Goal: Communication & Community: Share content

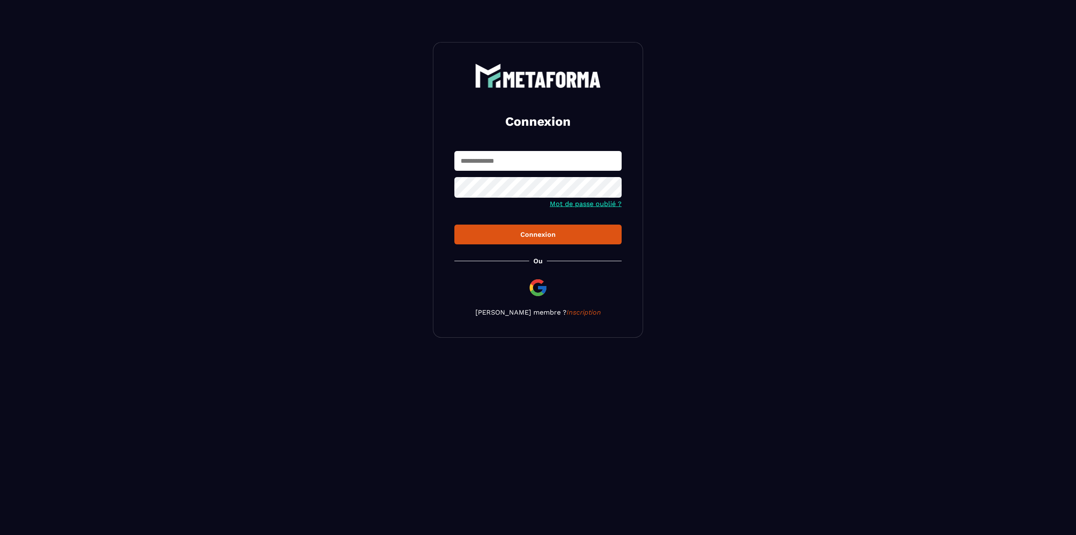
click at [529, 164] on input "text" at bounding box center [538, 161] width 167 height 20
type input "**********"
click at [557, 225] on button "Connexion" at bounding box center [538, 235] width 167 height 20
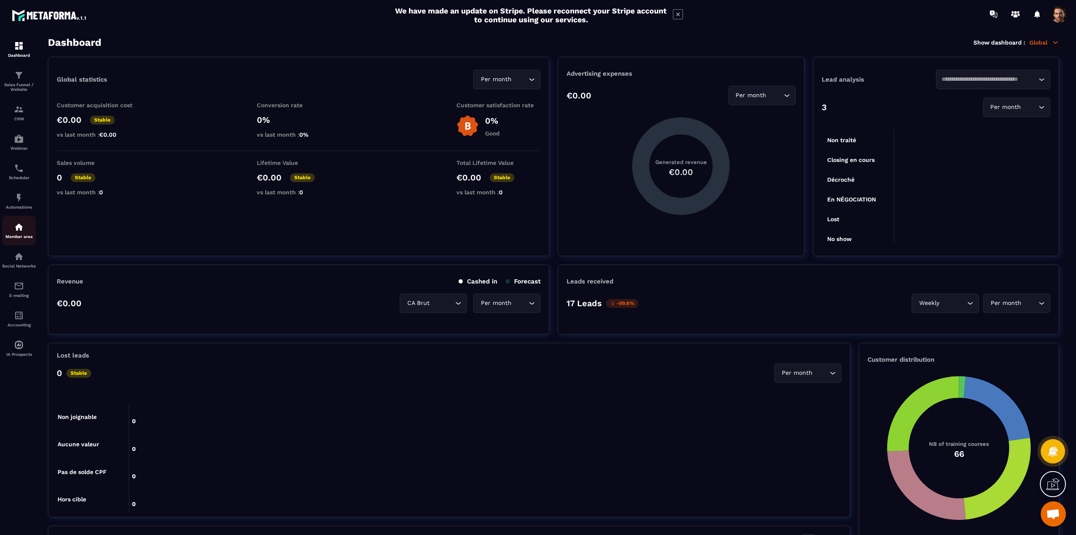
click at [20, 227] on img at bounding box center [19, 227] width 10 height 10
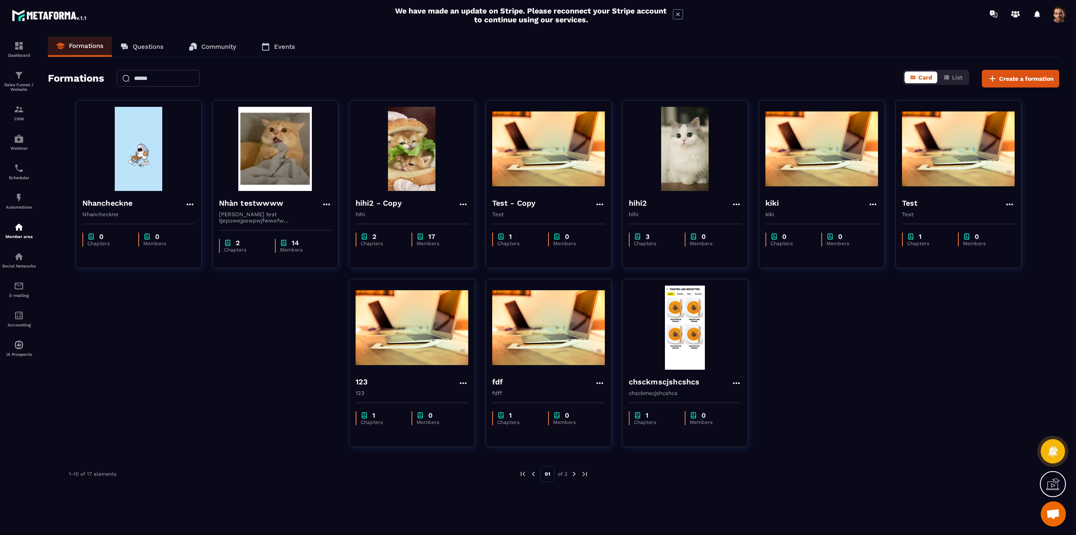
click at [211, 43] on p "Community" at bounding box center [218, 47] width 35 height 8
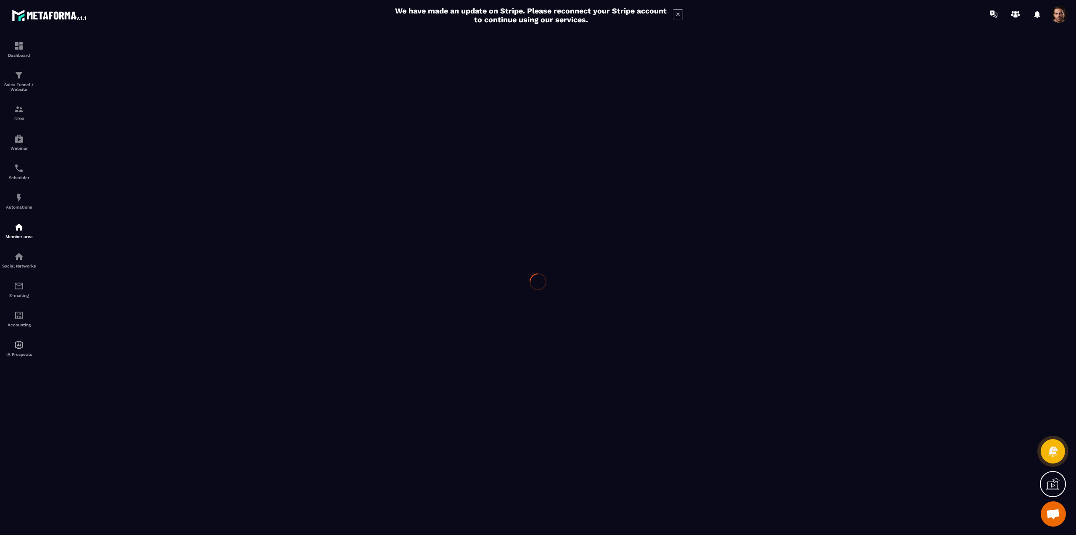
click at [212, 45] on div at bounding box center [538, 281] width 1076 height 507
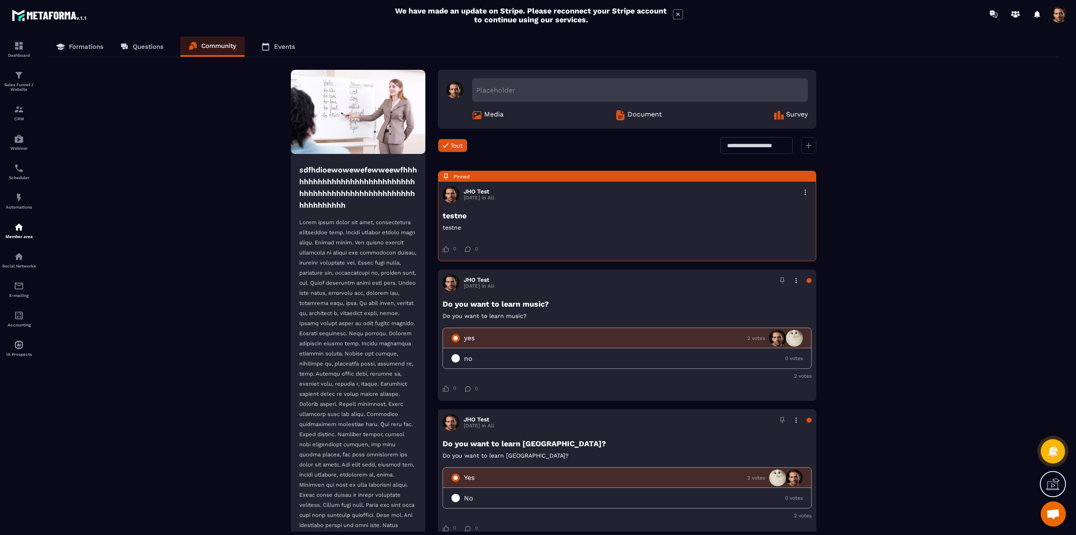
click at [808, 148] on icon at bounding box center [809, 146] width 6 height 6
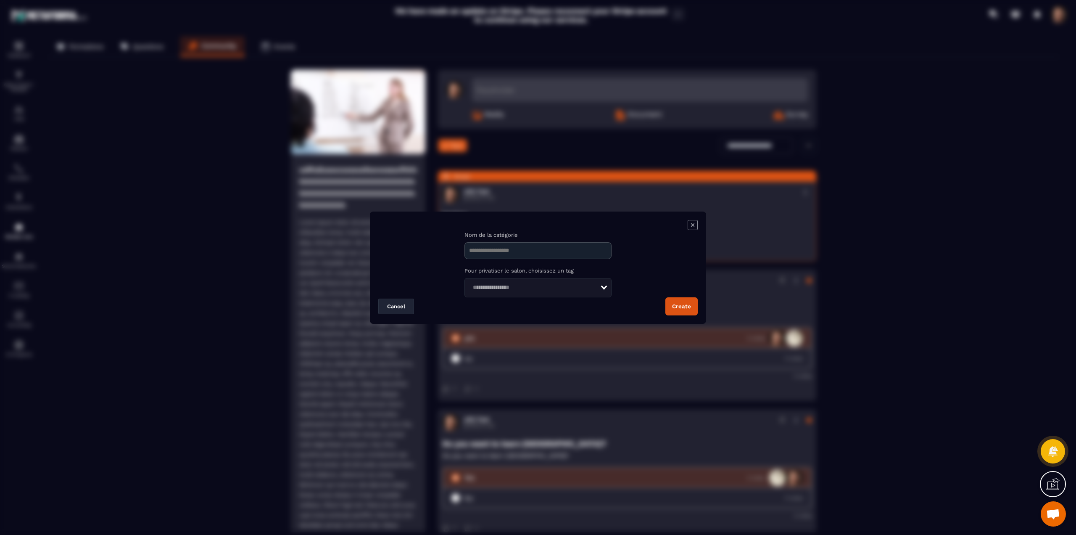
click at [693, 227] on icon "Modal window" at bounding box center [693, 225] width 10 height 10
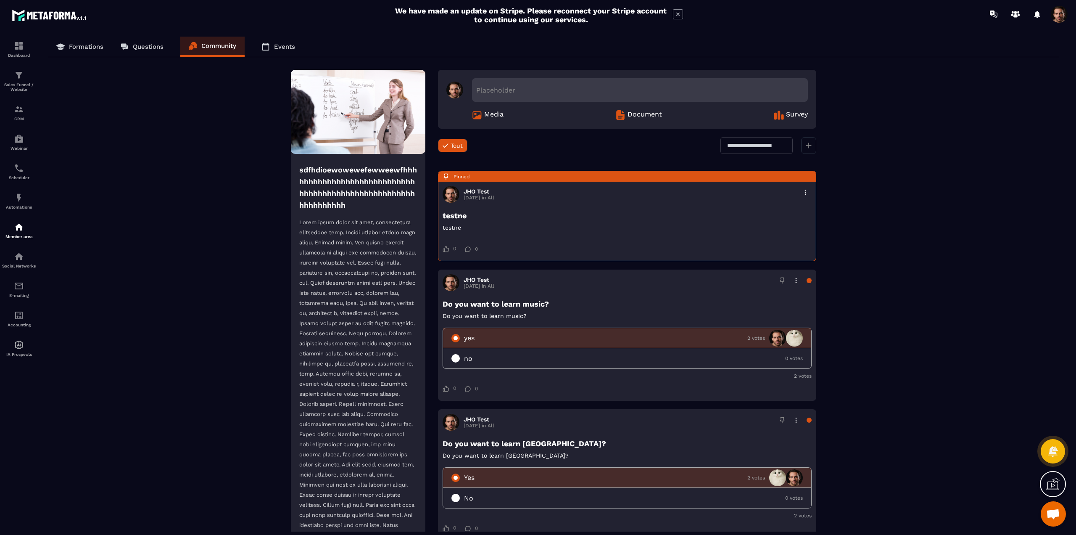
click at [81, 47] on p "Formations" at bounding box center [86, 47] width 34 height 8
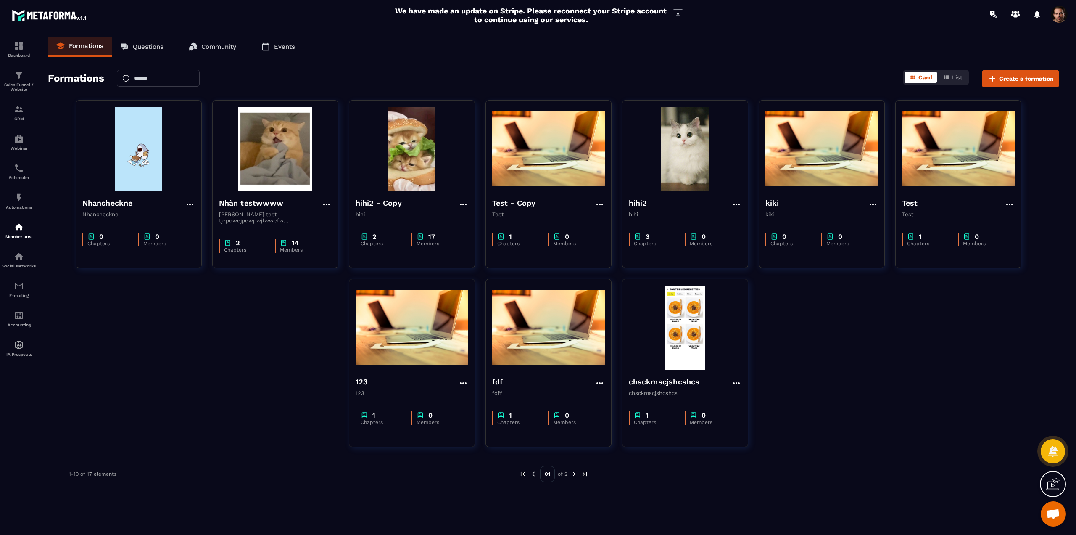
click at [230, 46] on p "Community" at bounding box center [218, 47] width 35 height 8
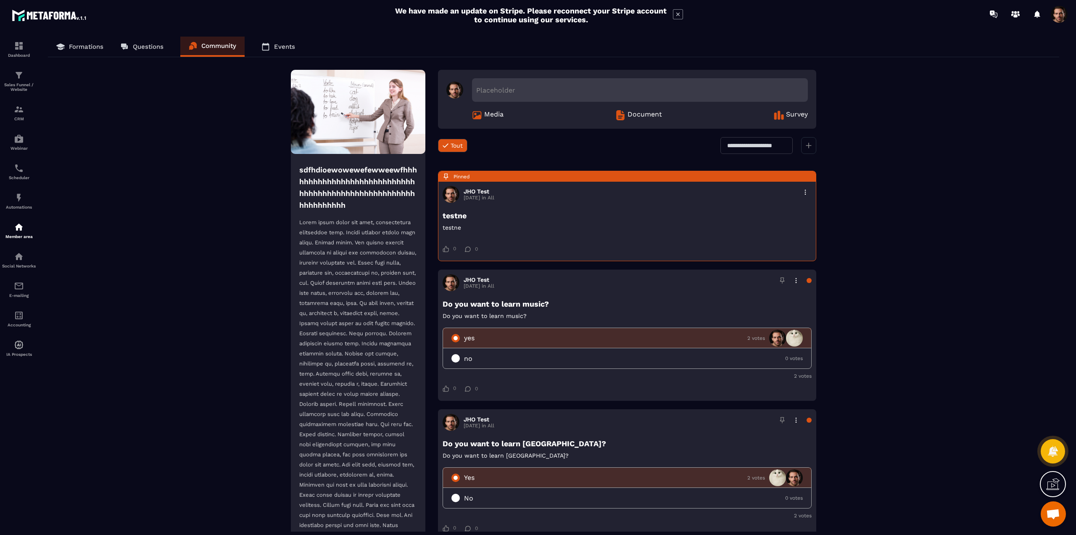
click at [807, 145] on icon at bounding box center [808, 145] width 5 height 5
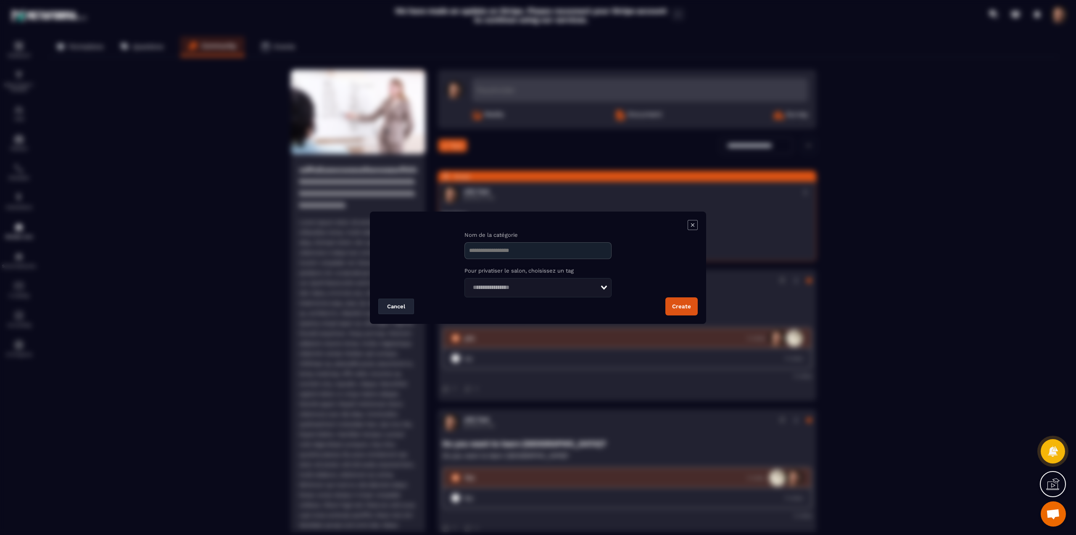
click at [545, 256] on input "Modal window" at bounding box center [538, 250] width 147 height 17
type input "****"
click at [501, 286] on input "Search for option" at bounding box center [535, 287] width 130 height 9
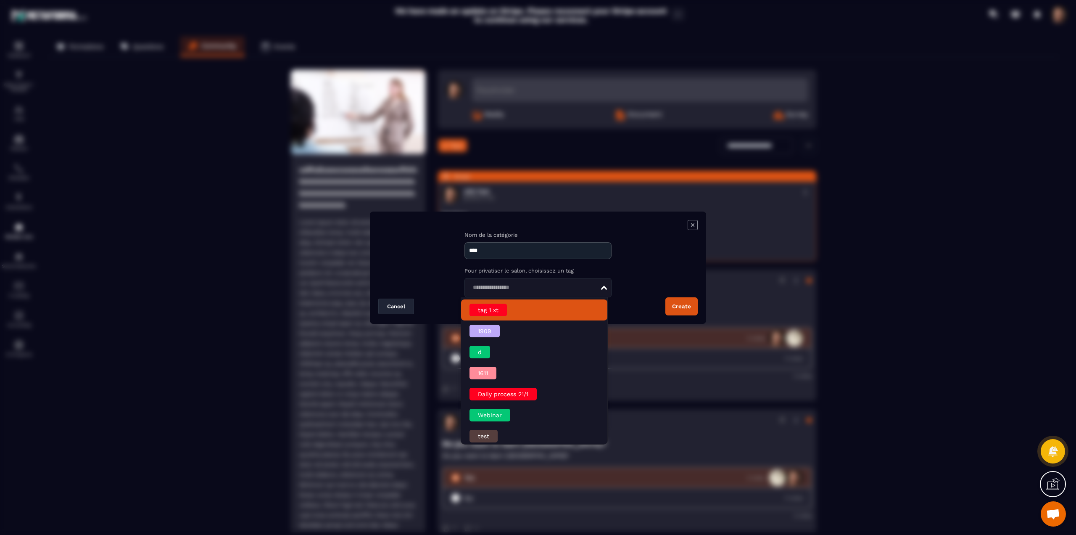
click at [492, 312] on div "tag 1 xt" at bounding box center [488, 310] width 37 height 13
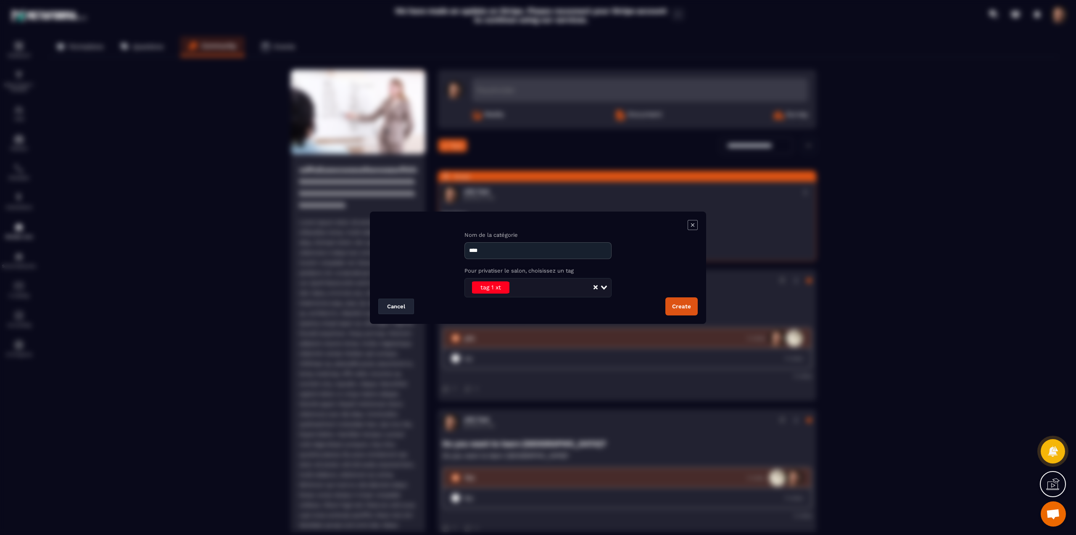
click at [676, 308] on button "Create" at bounding box center [682, 306] width 32 height 18
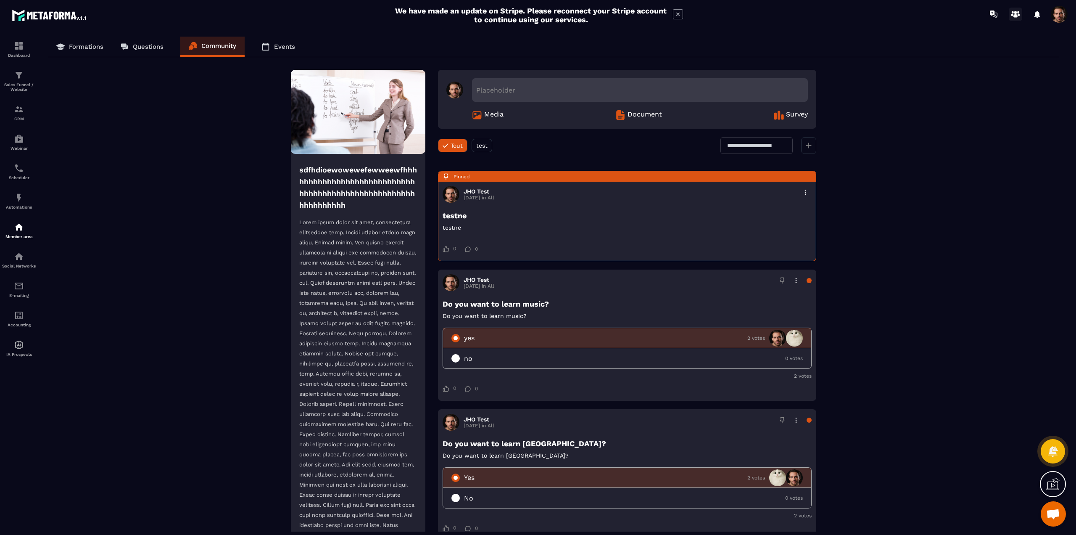
click at [1019, 16] on icon at bounding box center [1015, 14] width 13 height 13
